Goal: Transaction & Acquisition: Purchase product/service

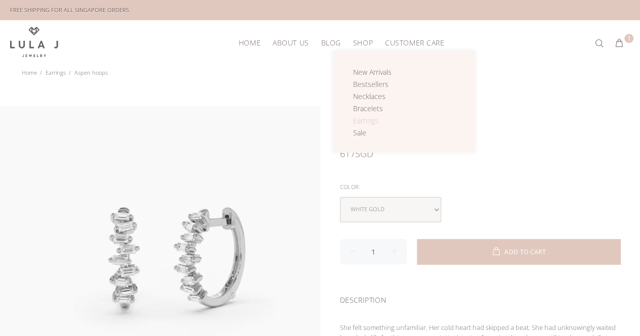
click at [361, 121] on span "Earrings" at bounding box center [365, 121] width 25 height 10
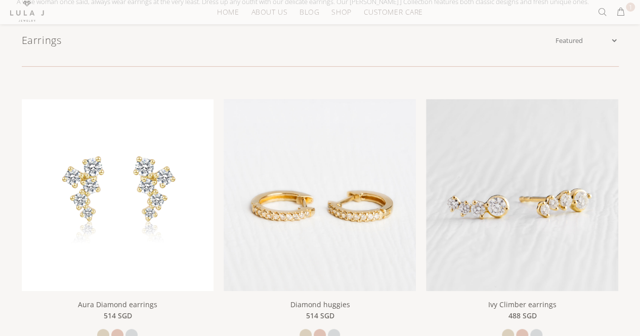
scroll to position [152, 0]
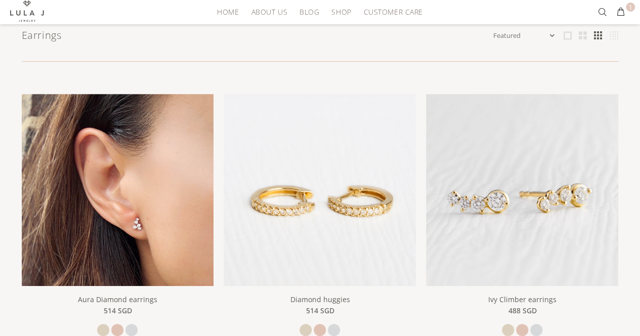
click at [97, 228] on img at bounding box center [118, 190] width 192 height 192
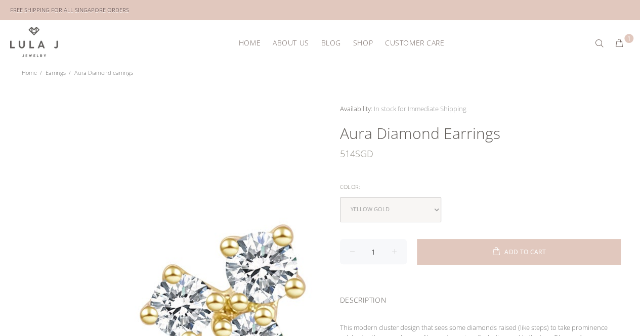
click at [1, 177] on div at bounding box center [160, 264] width 320 height 320
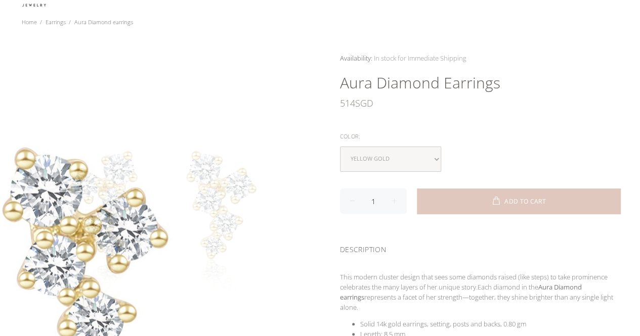
scroll to position [101, 0]
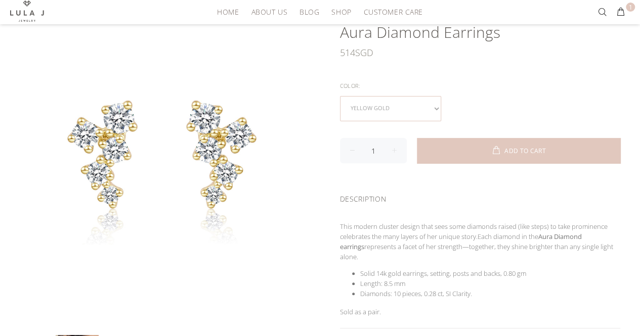
click at [393, 107] on select "yellow gold rose gold white gold" at bounding box center [390, 108] width 101 height 25
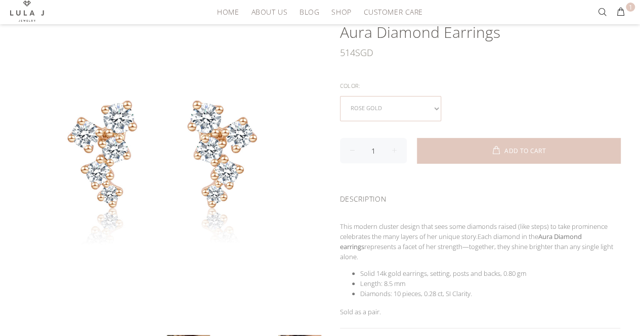
click at [389, 103] on select "yellow gold rose gold white gold" at bounding box center [390, 108] width 101 height 25
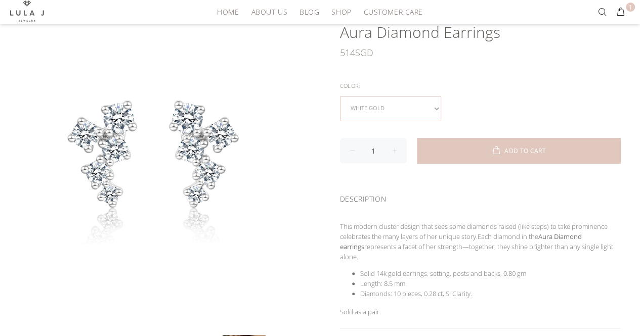
click at [367, 100] on select "yellow gold rose gold white gold" at bounding box center [390, 108] width 101 height 25
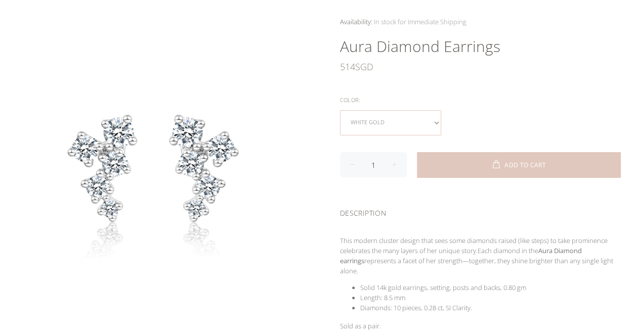
scroll to position [51, 0]
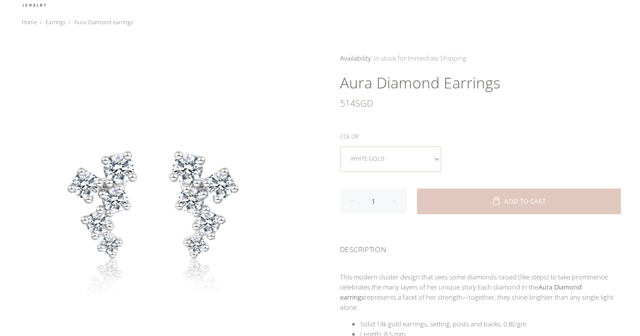
click at [395, 147] on select "yellow gold rose gold white gold" at bounding box center [390, 159] width 101 height 25
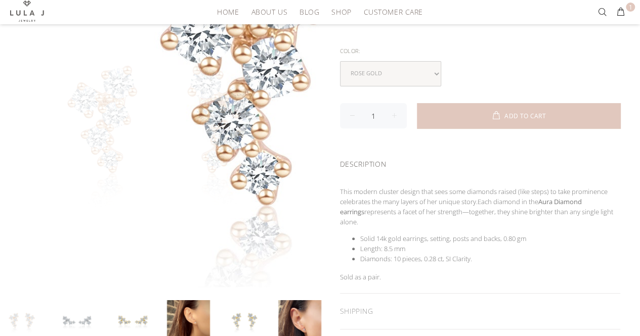
scroll to position [152, 0]
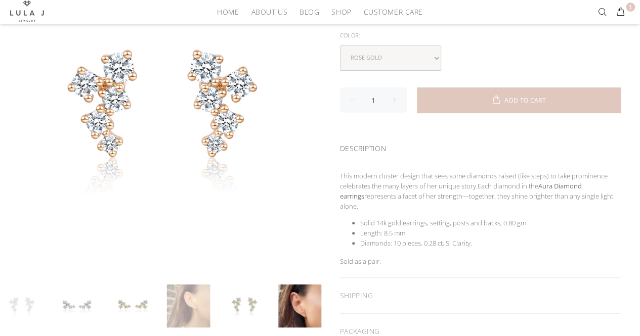
click at [208, 310] on link at bounding box center [188, 306] width 43 height 43
click at [201, 305] on link at bounding box center [188, 306] width 43 height 43
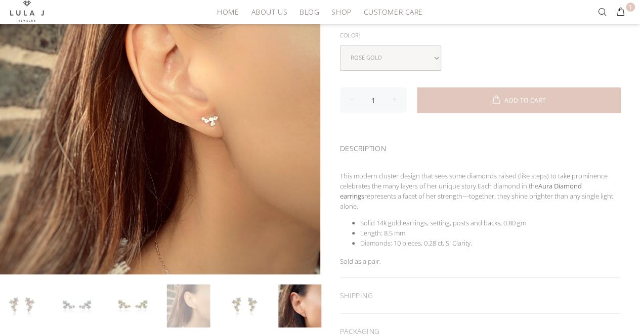
click at [387, 70] on div "Availability: In stock for Immediate Shipping Many In stock for Immediate Shipp…" at bounding box center [480, 151] width 320 height 398
click at [385, 57] on select "yellow gold rose gold white gold" at bounding box center [390, 58] width 101 height 25
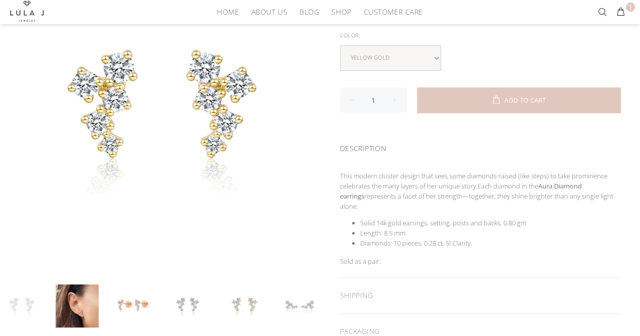
scroll to position [253, 0]
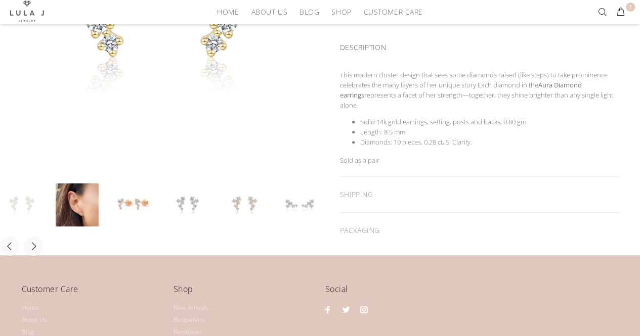
click at [1, 260] on div "Customer Care Home About Us Blog Shipping & Returns Contact Us Sizing Guide Pac…" at bounding box center [320, 335] width 640 height 158
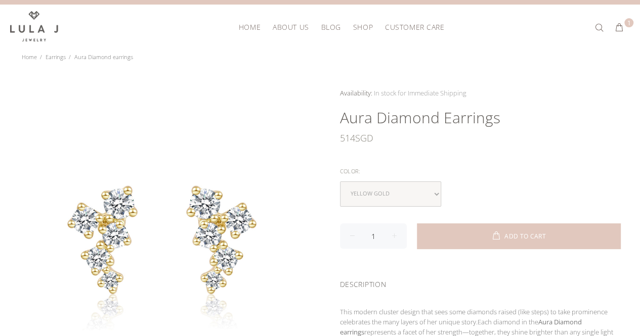
scroll to position [0, 0]
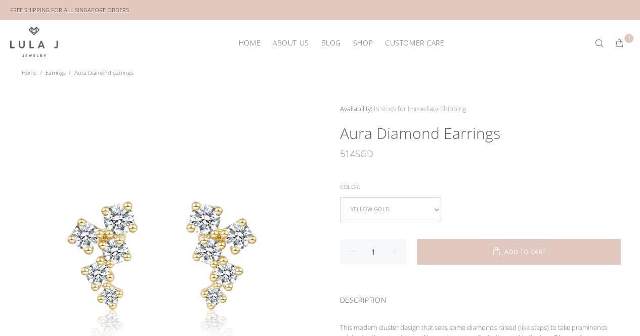
click at [370, 207] on select "yellow gold rose gold white gold" at bounding box center [390, 209] width 101 height 25
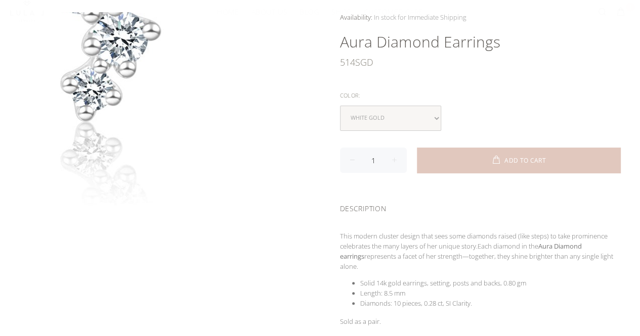
scroll to position [101, 0]
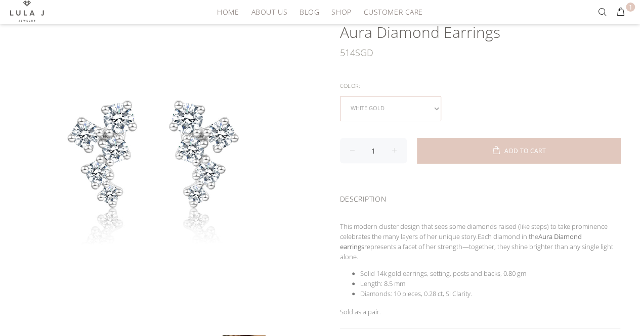
click at [372, 101] on select "yellow gold rose gold white gold" at bounding box center [390, 108] width 101 height 25
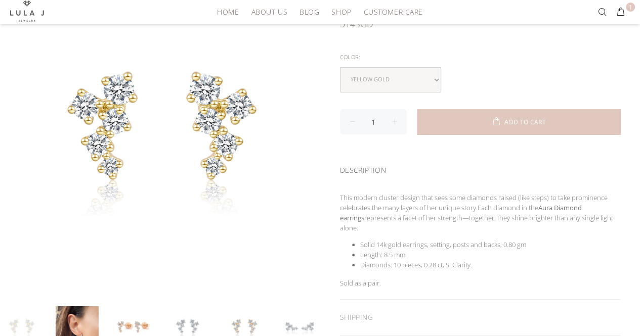
scroll to position [152, 0]
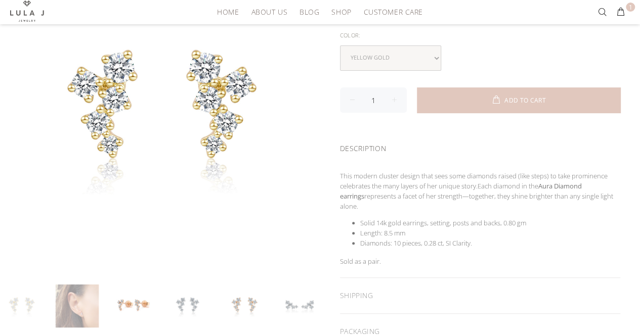
click at [67, 304] on link at bounding box center [77, 306] width 43 height 43
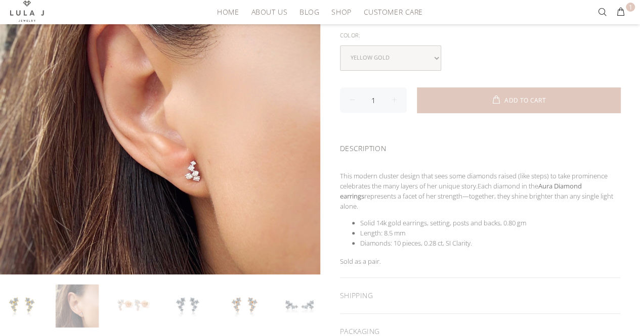
click at [131, 312] on link at bounding box center [132, 306] width 43 height 43
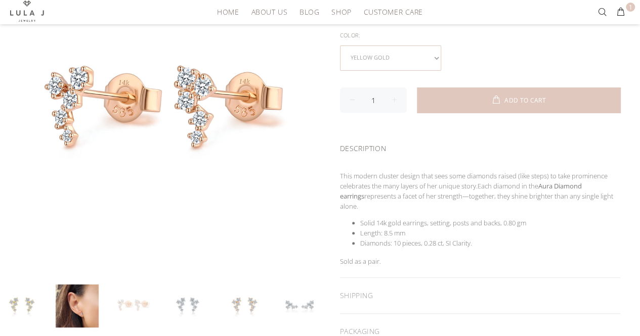
click at [370, 54] on select "yellow gold rose gold white gold" at bounding box center [390, 58] width 101 height 25
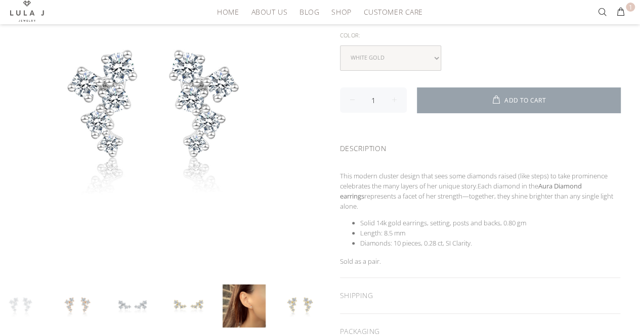
click at [508, 98] on span "ADD TO CART" at bounding box center [524, 101] width 41 height 6
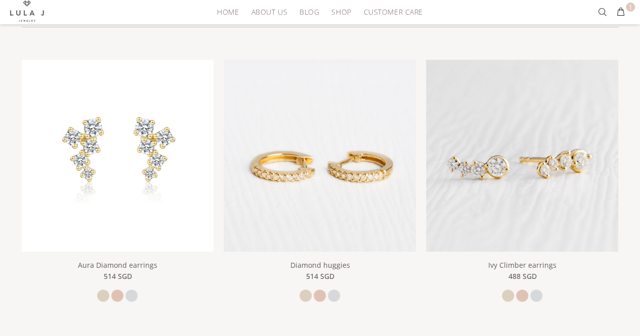
scroll to position [202, 0]
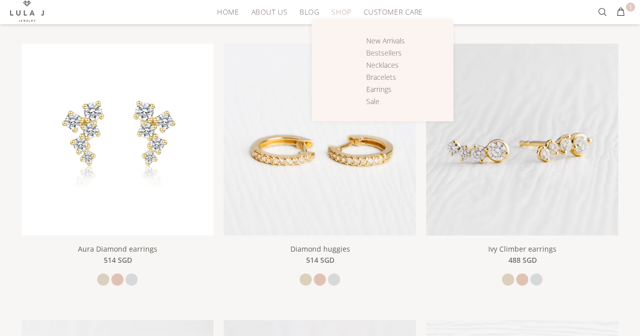
click at [365, 65] on div "New Arrivals Bestsellers Necklaces Bracelets Earrings Sale" at bounding box center [391, 71] width 130 height 71
click at [369, 66] on span "Necklaces" at bounding box center [382, 65] width 32 height 10
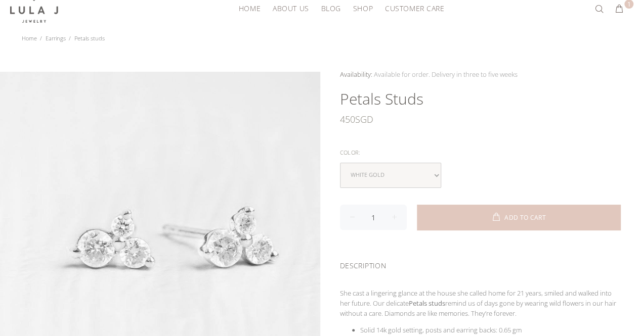
scroll to position [51, 0]
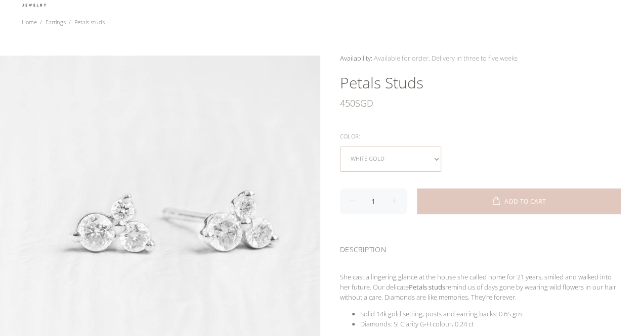
click at [405, 152] on select "white gold" at bounding box center [390, 159] width 101 height 25
click at [340, 147] on select "white gold" at bounding box center [390, 159] width 101 height 25
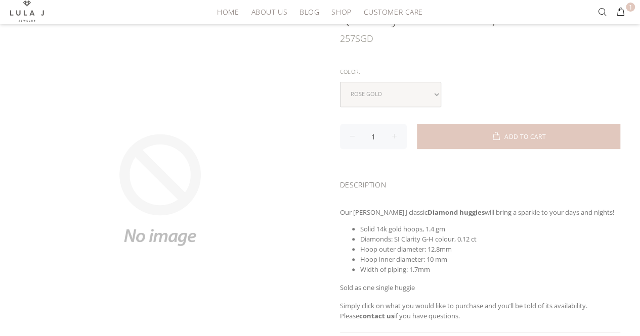
scroll to position [152, 0]
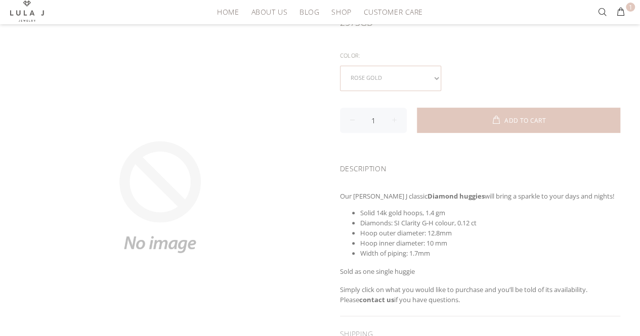
click at [389, 75] on select "rose gold yellow gold white gold" at bounding box center [390, 78] width 101 height 25
click at [390, 66] on select "rose gold yellow gold white gold" at bounding box center [390, 78] width 101 height 25
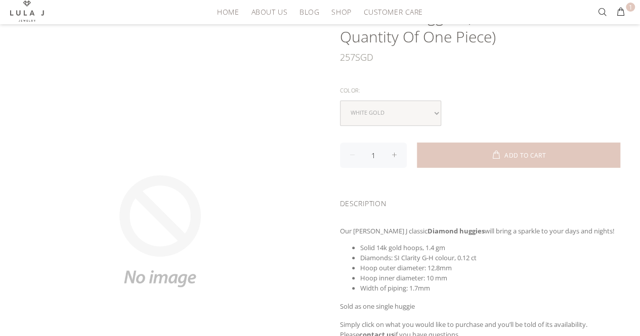
scroll to position [101, 0]
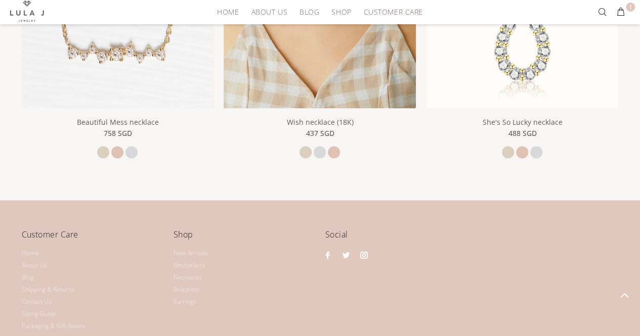
scroll to position [911, 0]
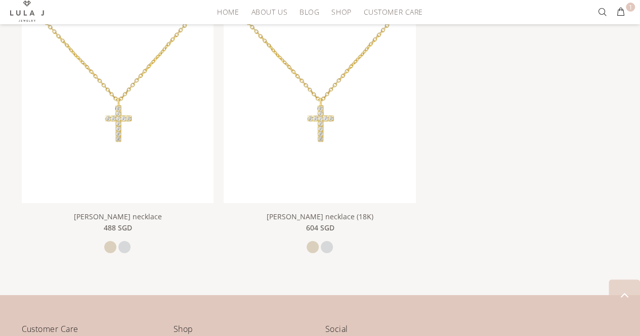
scroll to position [1670, 0]
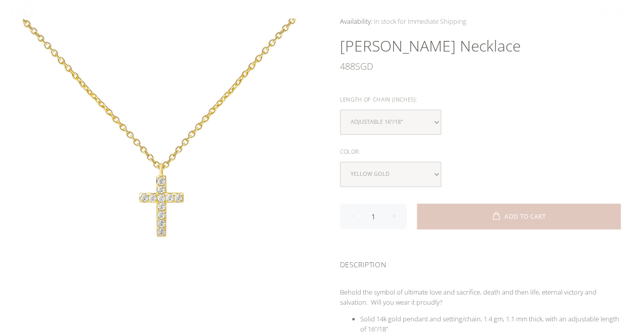
scroll to position [101, 0]
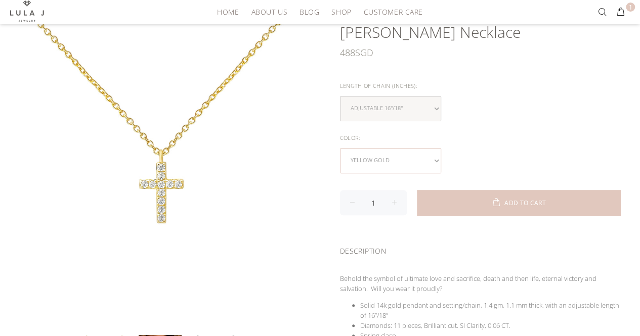
click at [386, 158] on select "yellow gold white gold" at bounding box center [390, 160] width 101 height 25
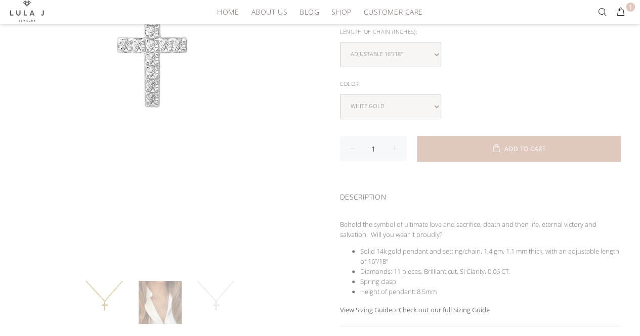
scroll to position [253, 0]
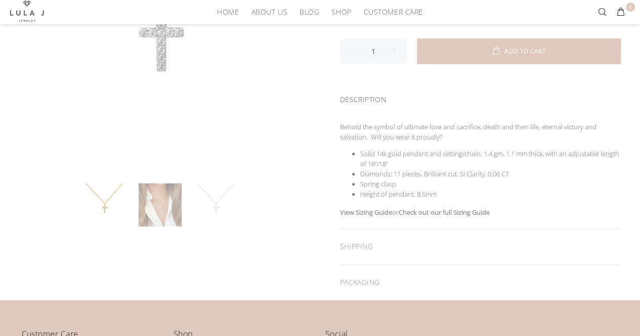
click at [173, 208] on link at bounding box center [160, 205] width 43 height 43
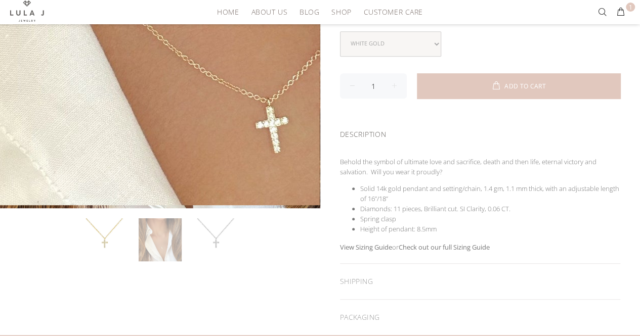
scroll to position [202, 0]
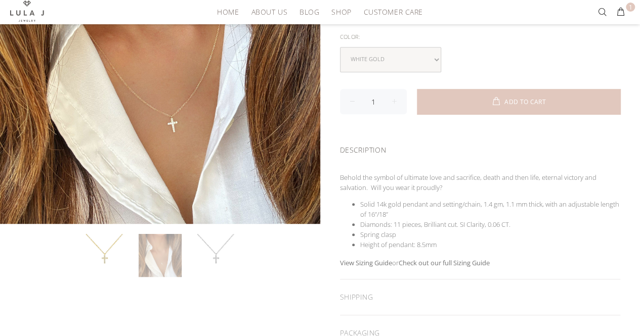
click at [158, 263] on link at bounding box center [160, 255] width 43 height 43
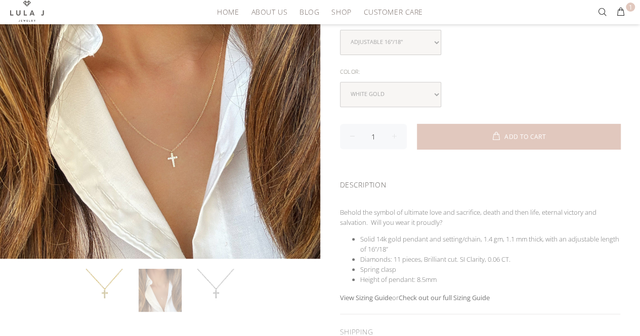
scroll to position [152, 0]
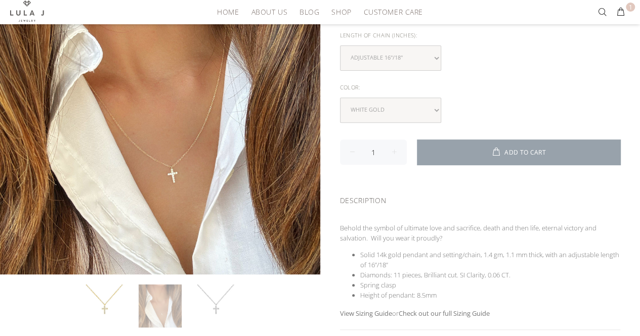
click at [432, 143] on button "ADD TO CART" at bounding box center [519, 152] width 204 height 25
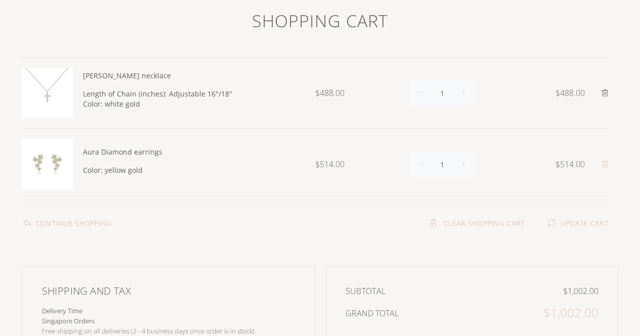
scroll to position [101, 0]
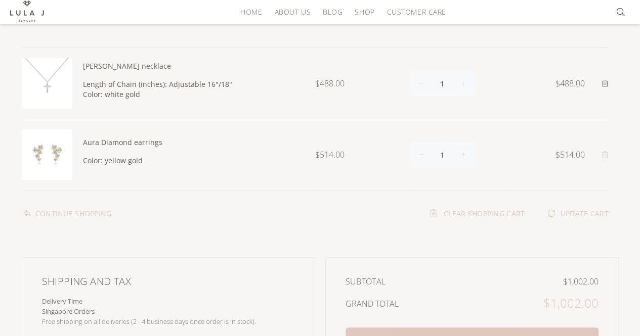
click at [607, 151] on icon at bounding box center [605, 155] width 8 height 8
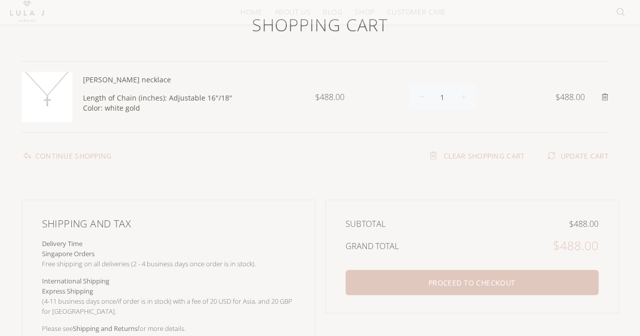
scroll to position [101, 0]
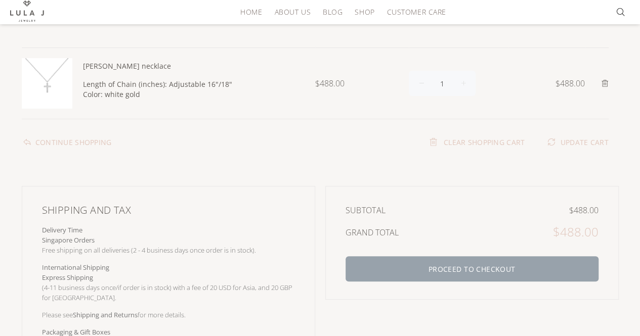
click at [452, 257] on button "PROCEED TO CHECKOUT" at bounding box center [472, 269] width 253 height 25
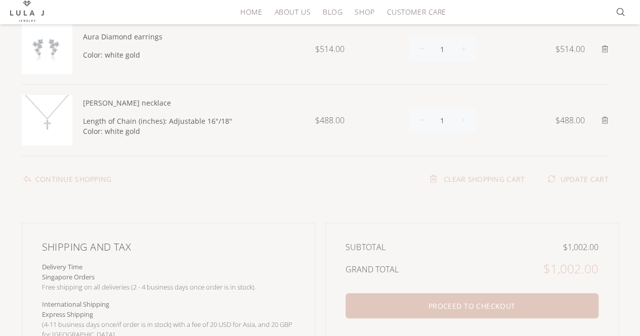
scroll to position [152, 0]
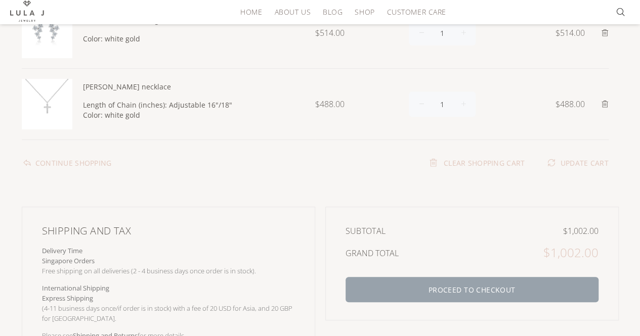
click at [504, 281] on button "PROCEED TO CHECKOUT" at bounding box center [472, 289] width 253 height 25
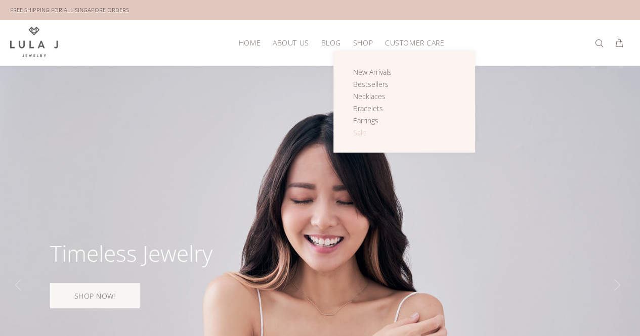
click at [362, 128] on span "Sale" at bounding box center [359, 133] width 13 height 10
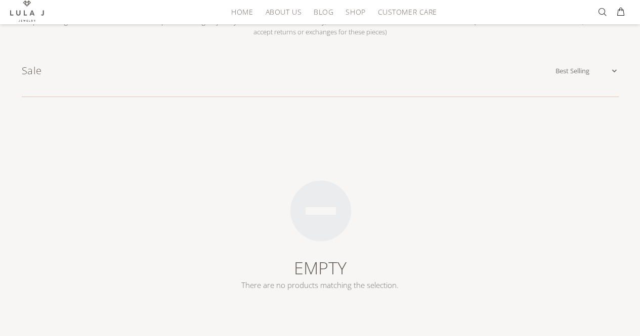
scroll to position [101, 0]
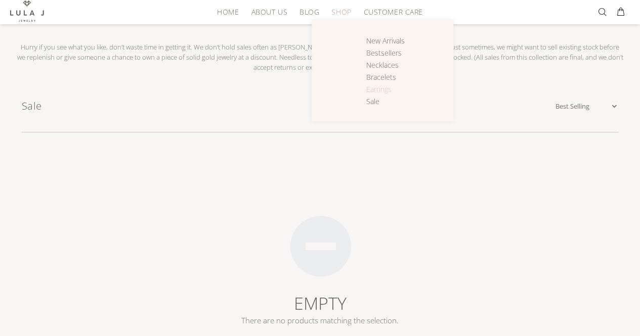
click at [366, 86] on span "Earrings" at bounding box center [378, 90] width 25 height 10
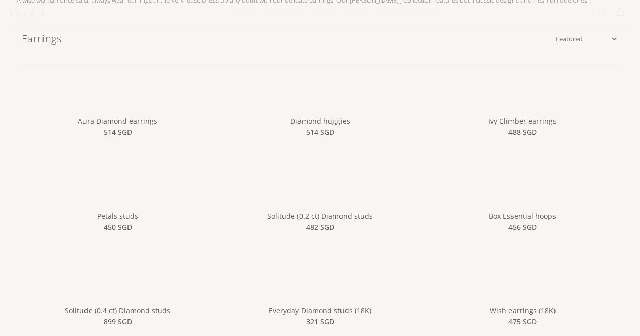
scroll to position [152, 0]
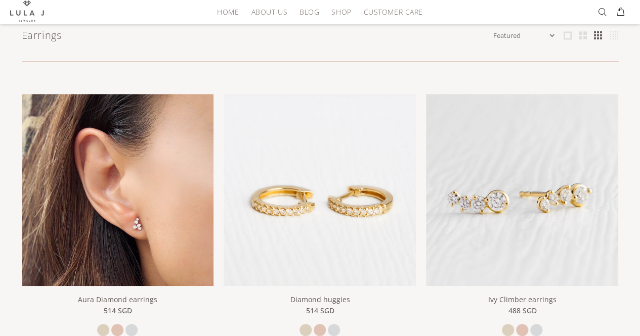
click at [114, 181] on img at bounding box center [118, 190] width 192 height 192
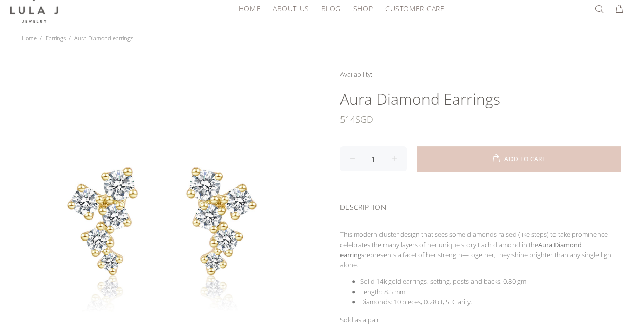
scroll to position [51, 0]
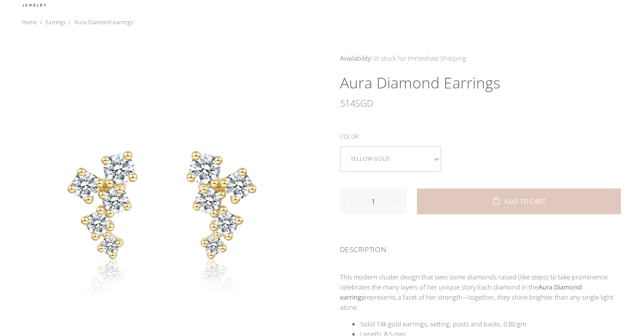
click at [370, 156] on select "yellow gold rose gold white gold" at bounding box center [390, 159] width 101 height 25
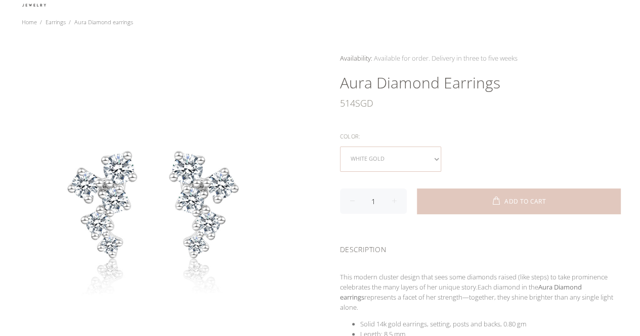
click at [382, 158] on select "yellow gold rose gold white gold" at bounding box center [390, 159] width 101 height 25
